Goal: Navigation & Orientation: Find specific page/section

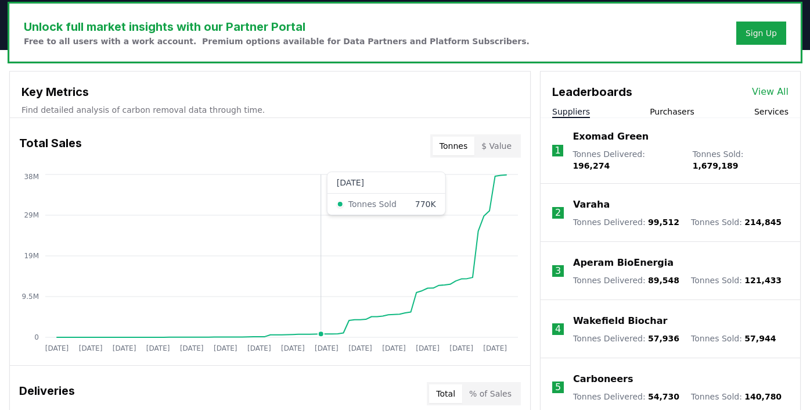
scroll to position [355, 0]
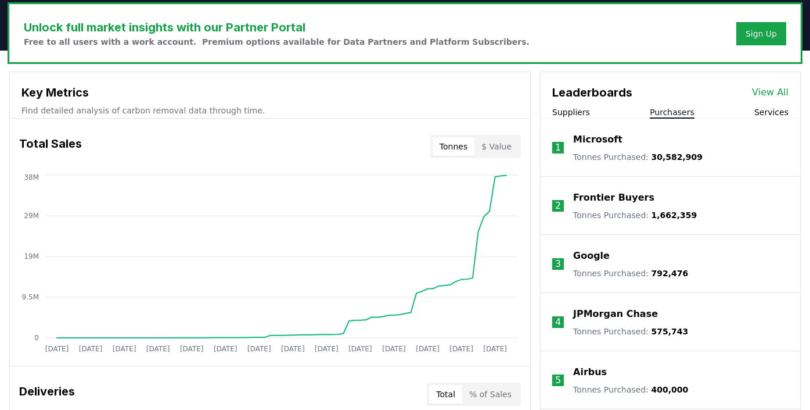
click at [678, 110] on button "Purchasers" at bounding box center [672, 112] width 45 height 12
click at [767, 106] on div "Leaderboards View All Suppliers Purchasers Services" at bounding box center [671, 95] width 260 height 46
click at [767, 110] on button "Services" at bounding box center [772, 112] width 34 height 12
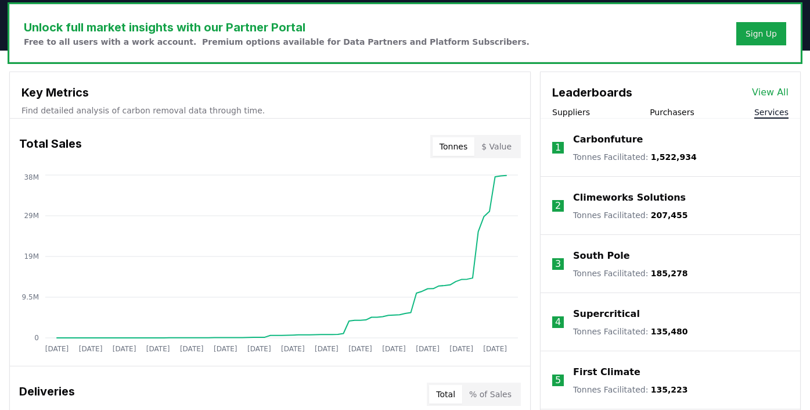
click at [577, 115] on button "Suppliers" at bounding box center [571, 112] width 38 height 12
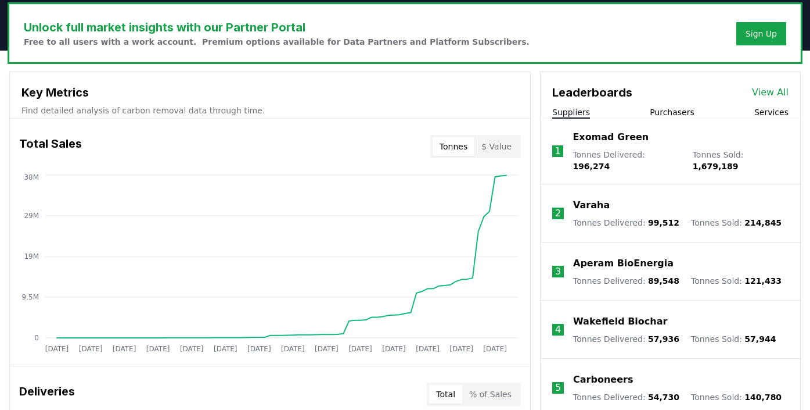
scroll to position [0, 0]
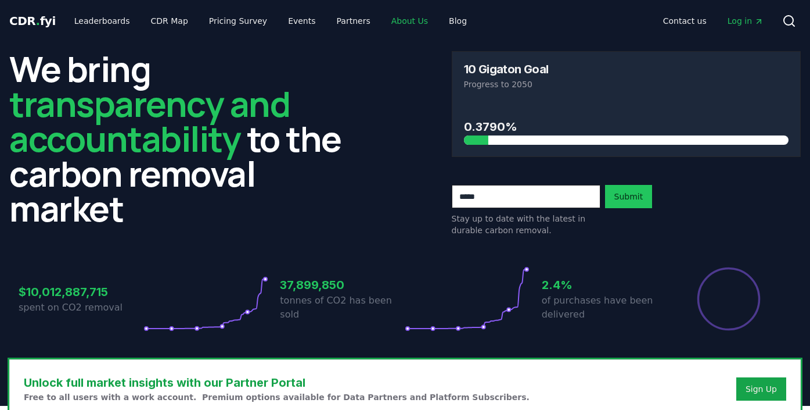
click at [401, 21] on link "About Us" at bounding box center [409, 20] width 55 height 21
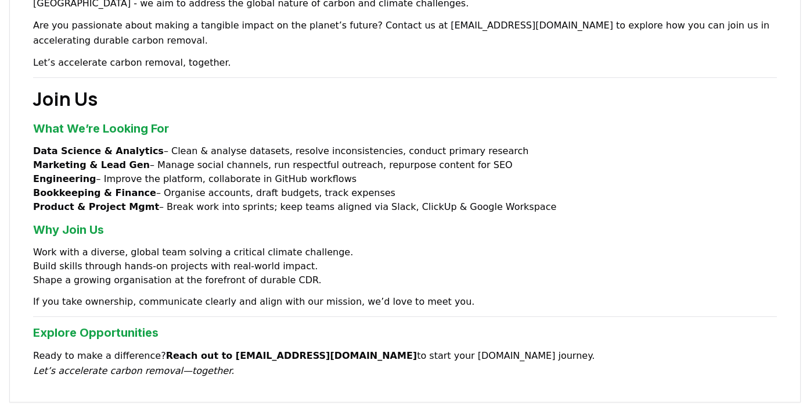
scroll to position [847, 0]
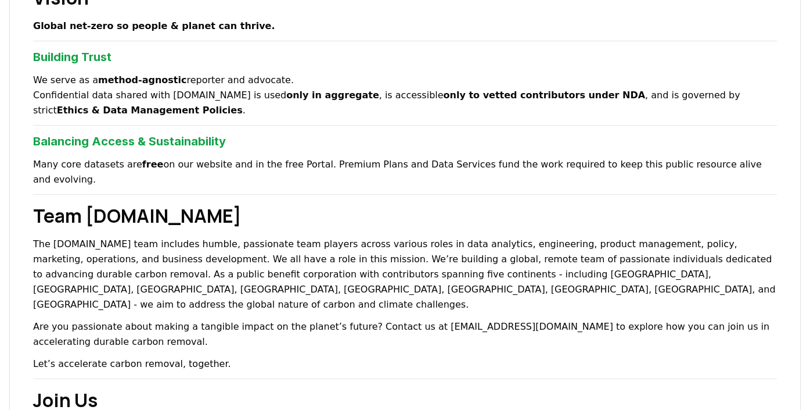
scroll to position [523, 0]
